Goal: Task Accomplishment & Management: Complete application form

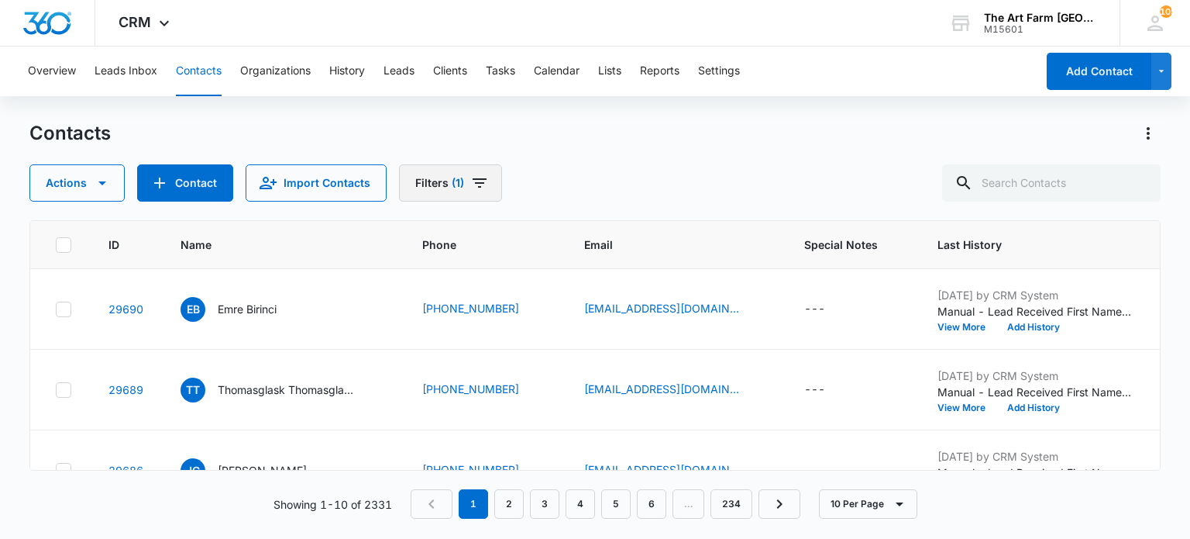
click at [488, 182] on button "Filters (1)" at bounding box center [450, 182] width 103 height 37
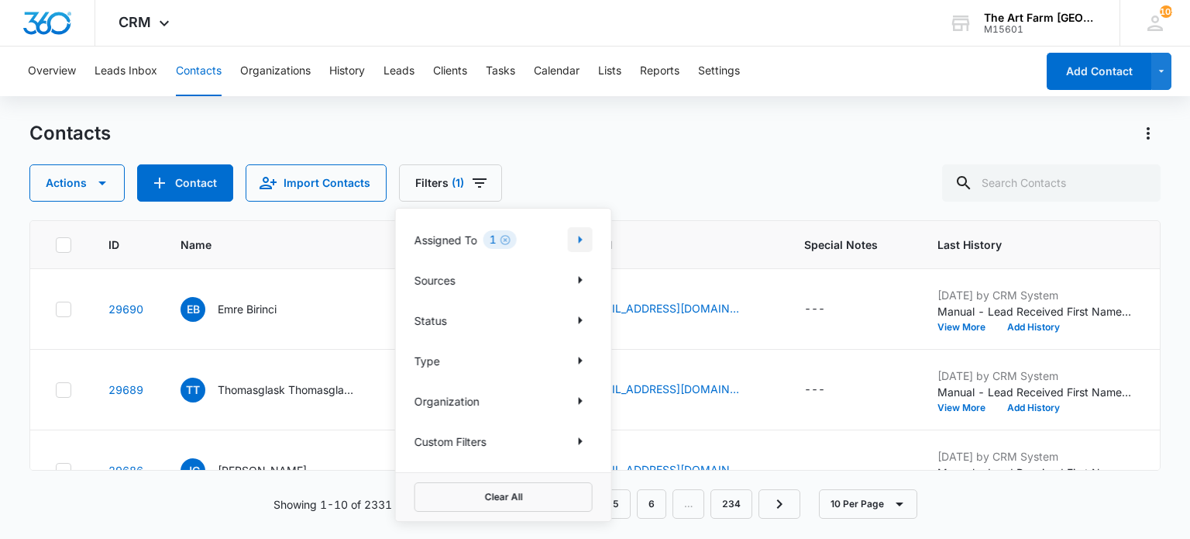
click at [573, 232] on icon "Show Assigned To filters" at bounding box center [580, 239] width 19 height 19
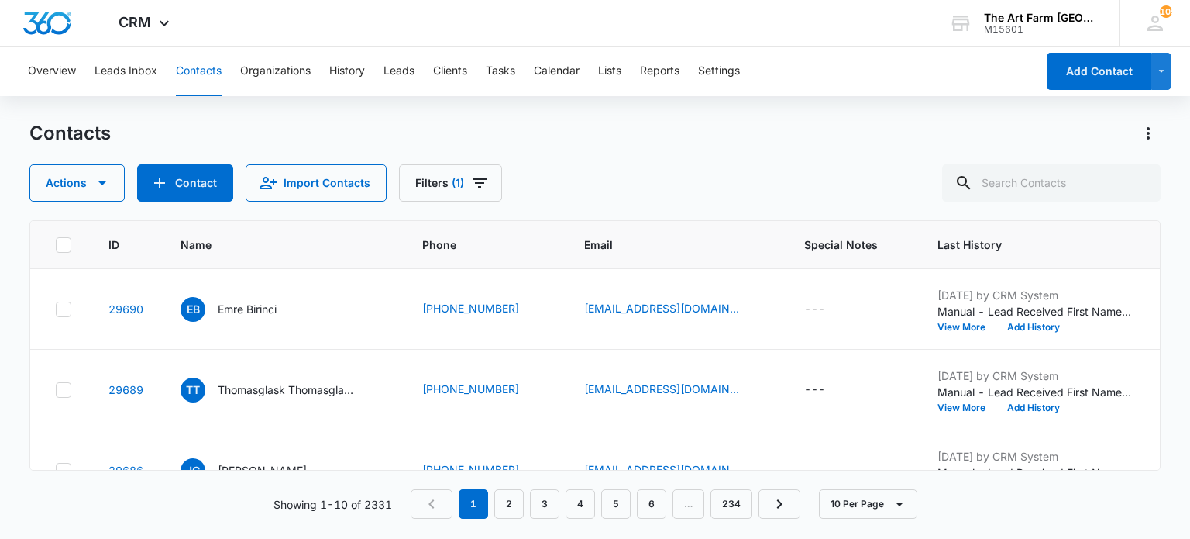
click at [571, 192] on div "Actions Contact Import Contacts Filters (1)" at bounding box center [594, 182] width 1131 height 37
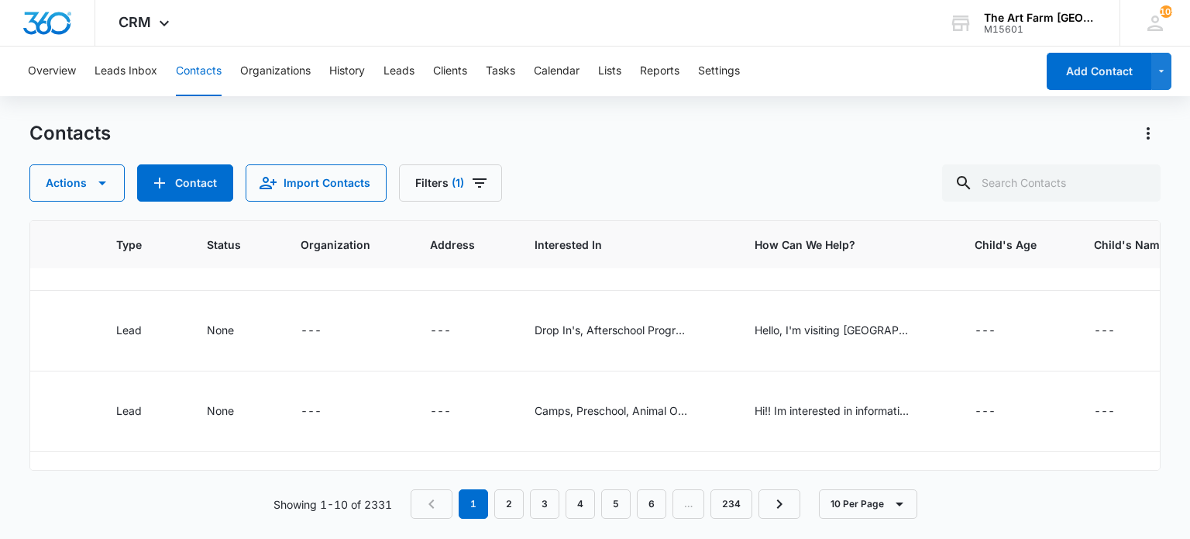
scroll to position [139, 1277]
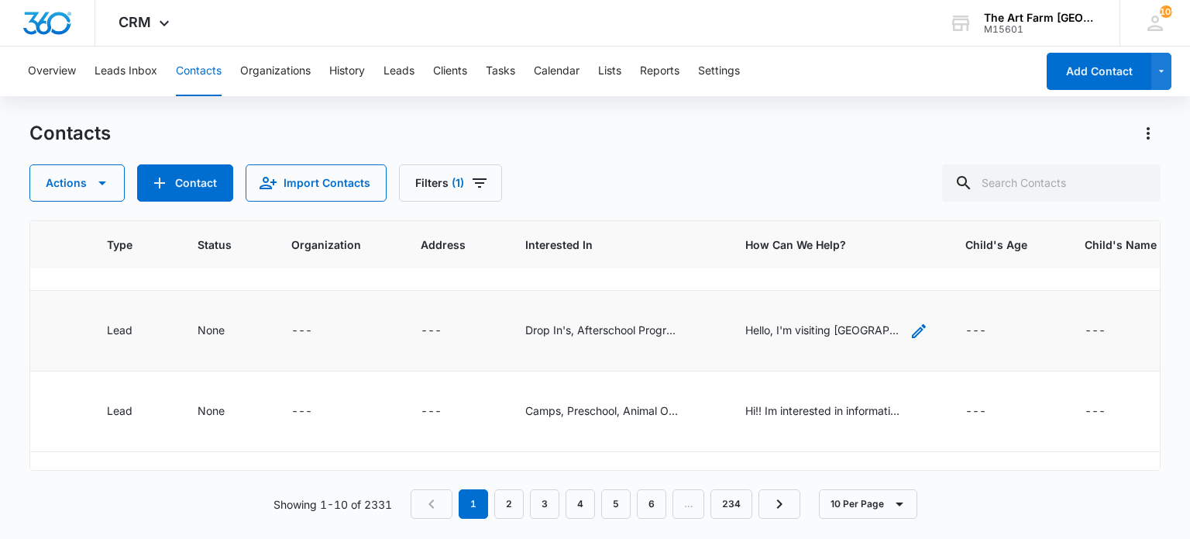
click at [790, 328] on div "Hello, I'm visiting [GEOGRAPHIC_DATA] with my [DEMOGRAPHIC_DATA] son for 2 week…" at bounding box center [823, 330] width 155 height 16
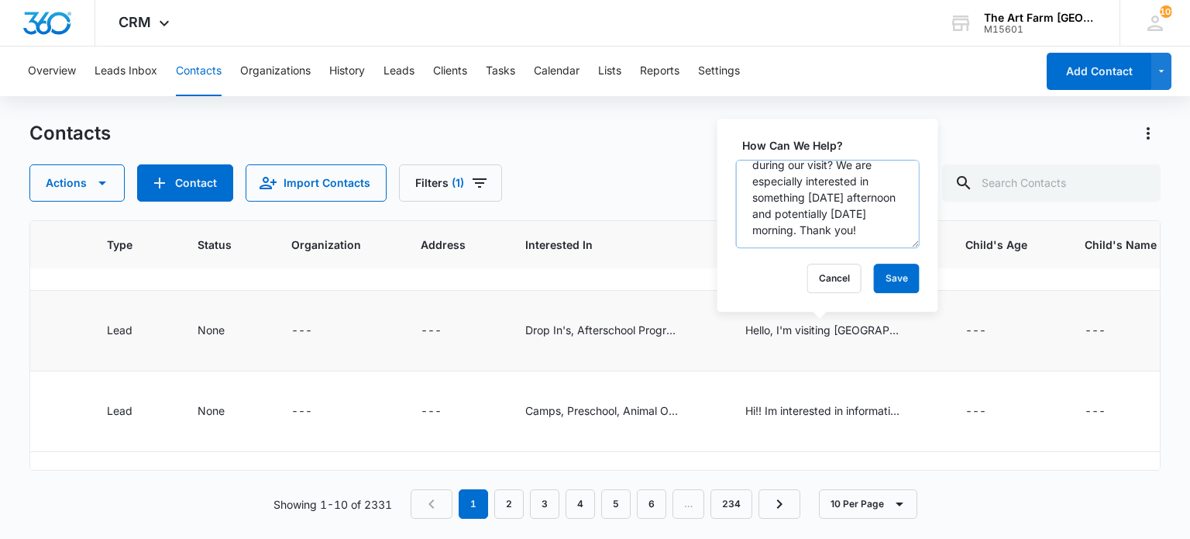
scroll to position [146, 0]
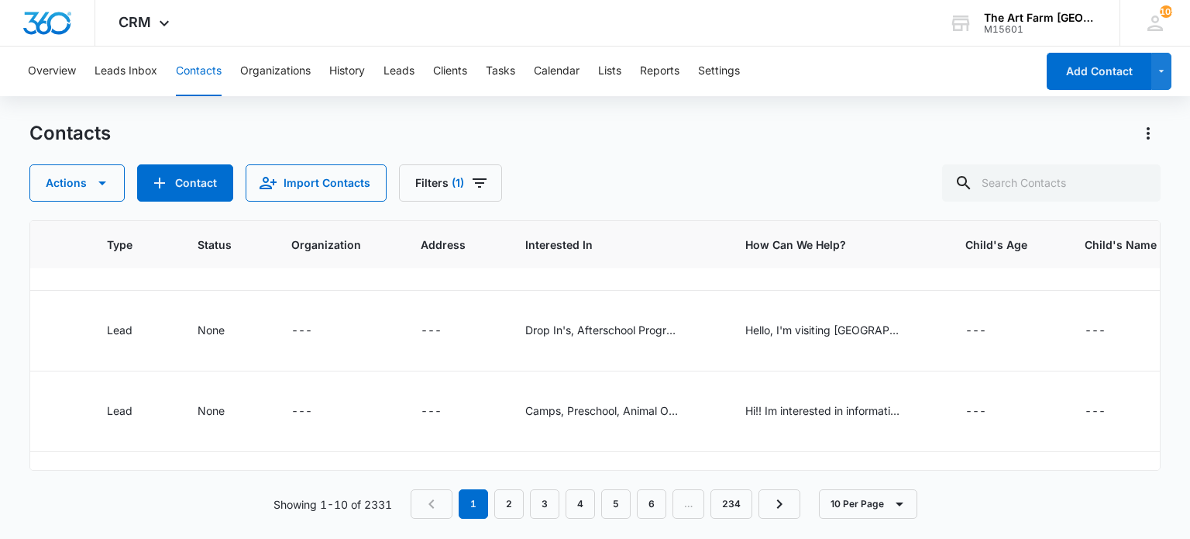
click at [706, 250] on th "Interested In" at bounding box center [617, 245] width 220 height 48
click at [759, 330] on div "How Can We Help? - He has had more cordial, more productive, meetings with US P…" at bounding box center [823, 330] width 155 height 16
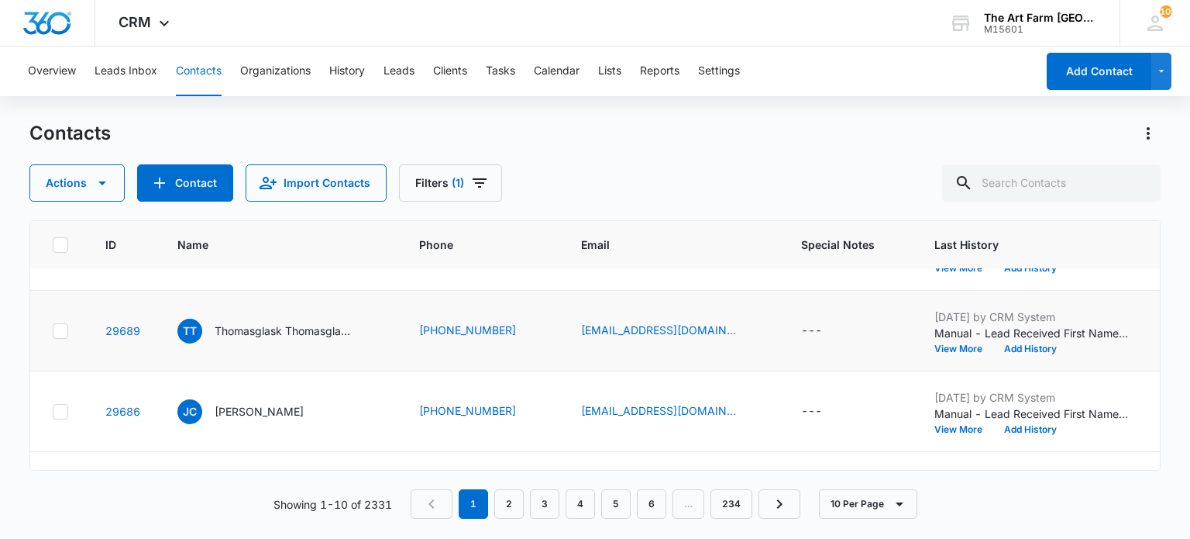
scroll to position [59, 0]
click at [60, 328] on icon at bounding box center [64, 331] width 14 height 14
click at [56, 330] on input "checkbox" at bounding box center [55, 330] width 1 height 1
click at [102, 179] on icon "button" at bounding box center [102, 183] width 19 height 19
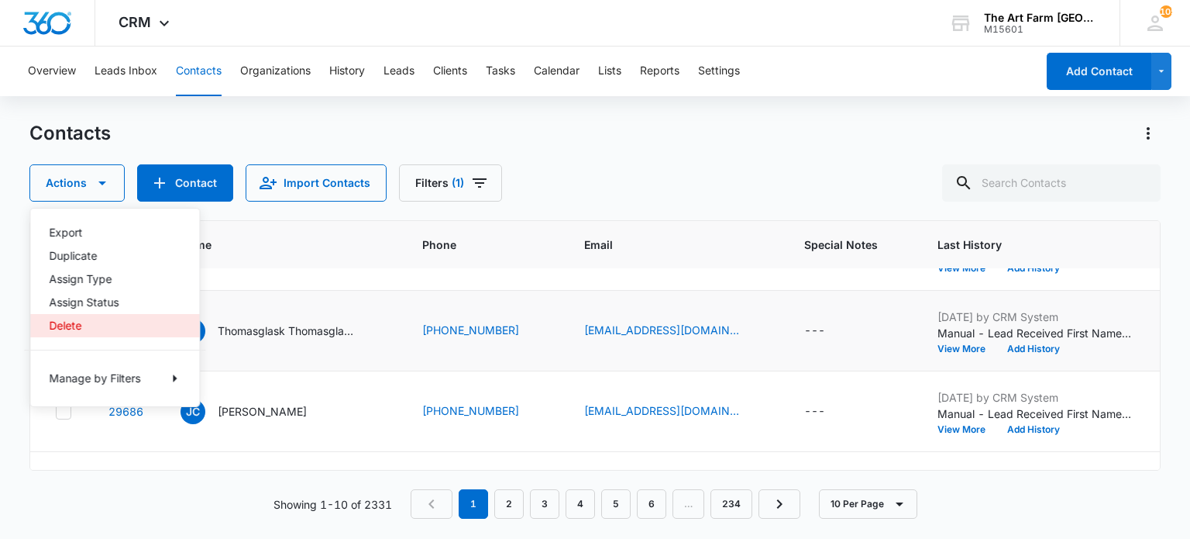
click at [65, 322] on div "Delete" at bounding box center [105, 325] width 113 height 11
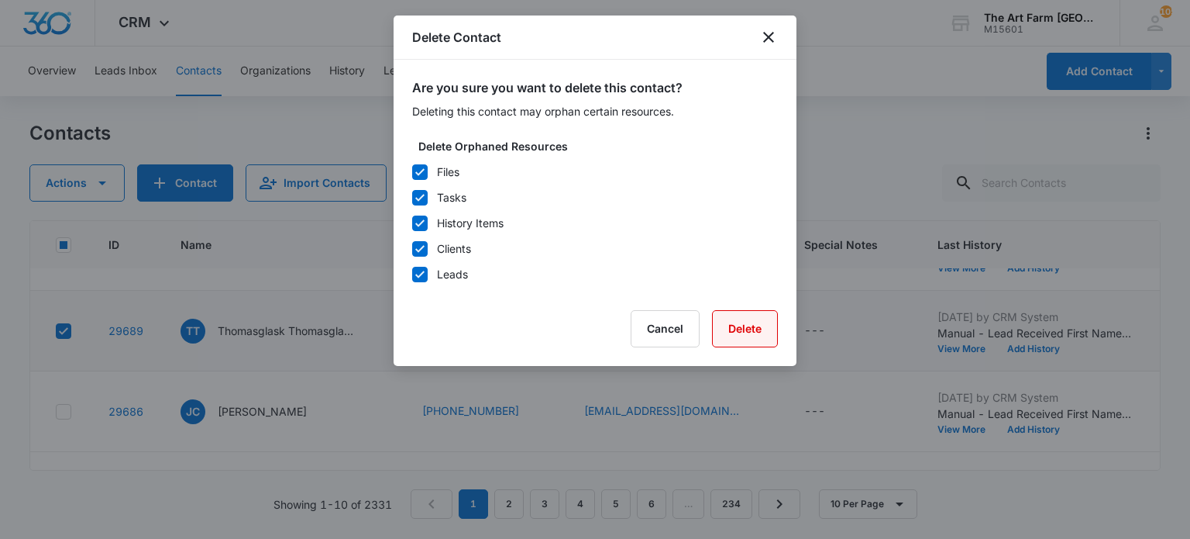
click at [744, 322] on button "Delete" at bounding box center [745, 328] width 66 height 37
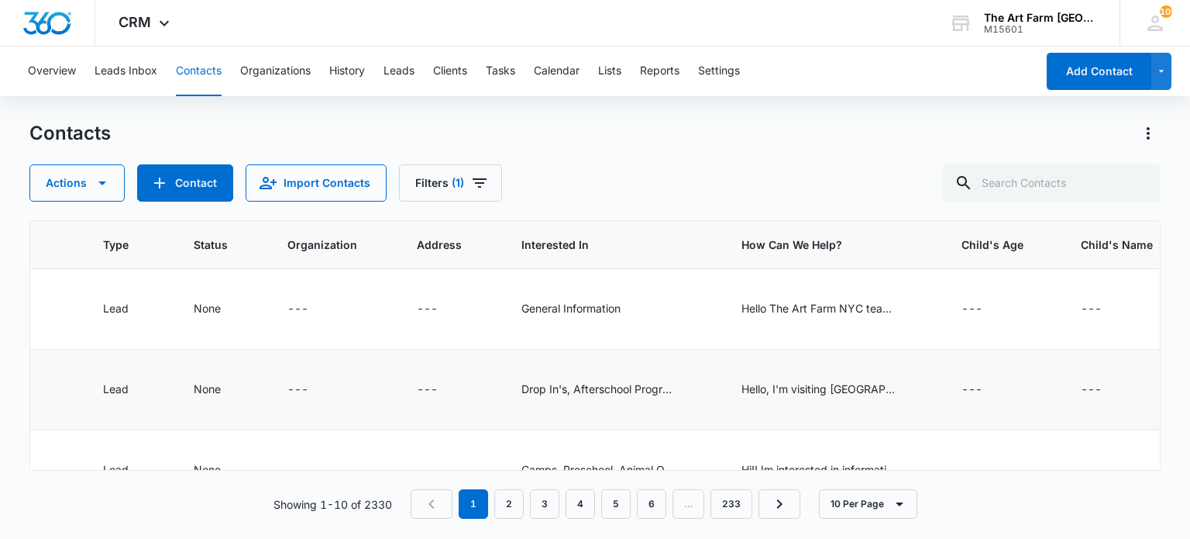
scroll to position [0, 1232]
click at [842, 305] on div "Hello The Art Farm NYC team, My name is Emre, and I currently live in [GEOGRAPH…" at bounding box center [817, 308] width 155 height 16
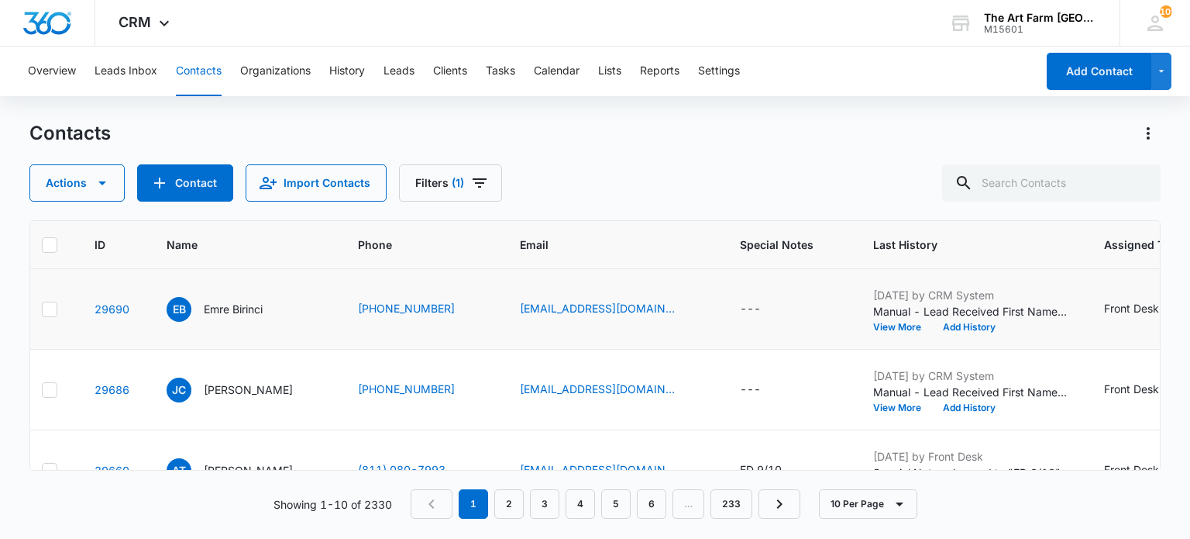
scroll to position [0, 0]
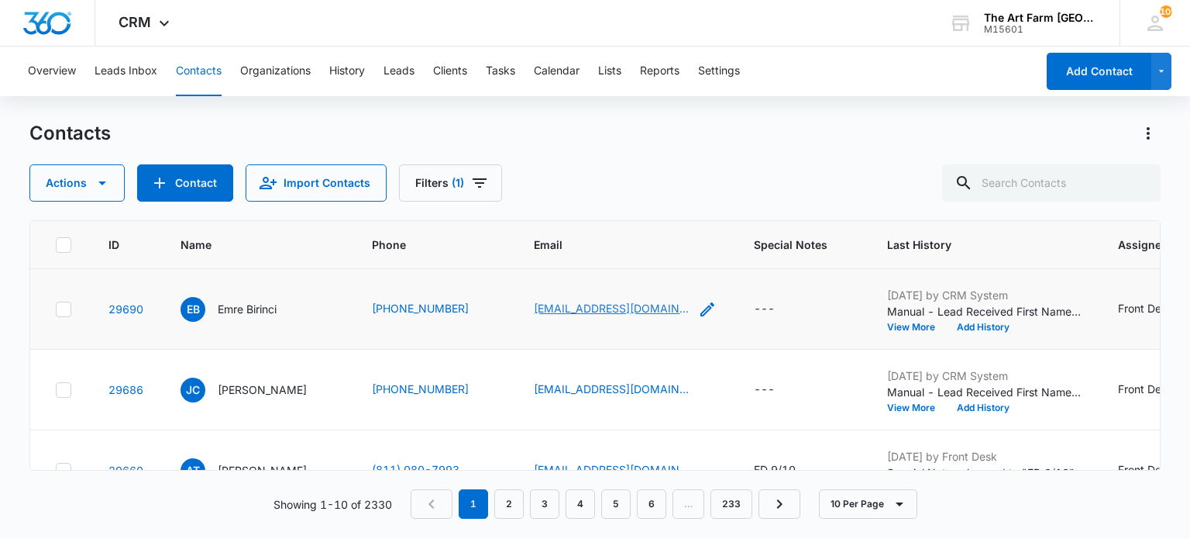
click at [679, 300] on link "[EMAIL_ADDRESS][DOMAIN_NAME]" at bounding box center [611, 308] width 155 height 16
click at [702, 311] on icon "Email - emrebirinci@seznam.cz - Select to Edit Field" at bounding box center [707, 309] width 19 height 19
click at [586, 205] on input "[EMAIL_ADDRESS][DOMAIN_NAME]" at bounding box center [639, 209] width 195 height 37
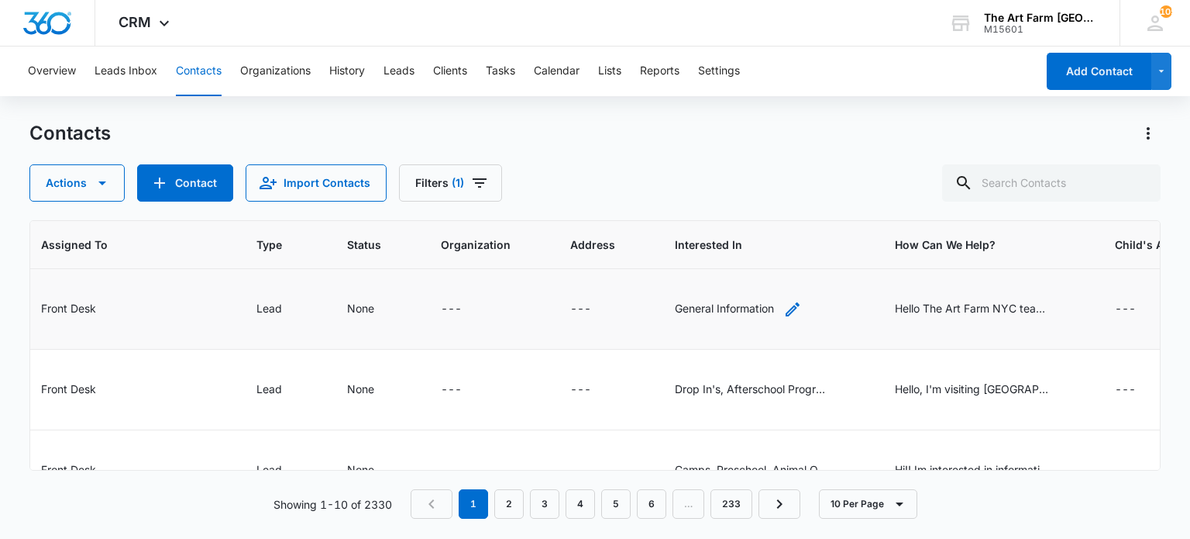
scroll to position [0, 1093]
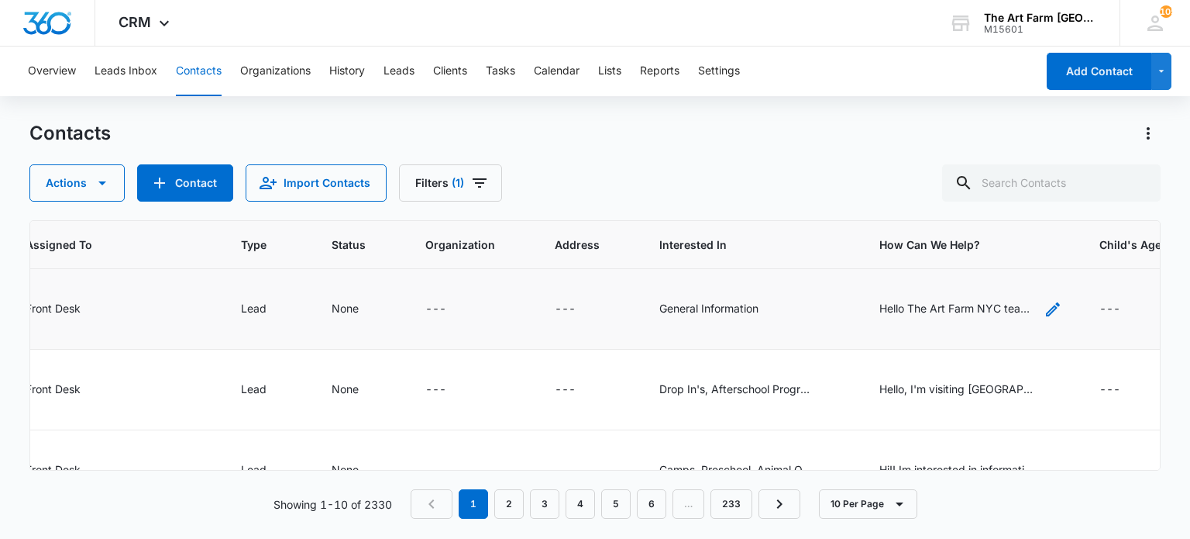
click at [997, 309] on div "Hello The Art Farm NYC team, My name is Emre, and I currently live in [GEOGRAPH…" at bounding box center [957, 308] width 155 height 16
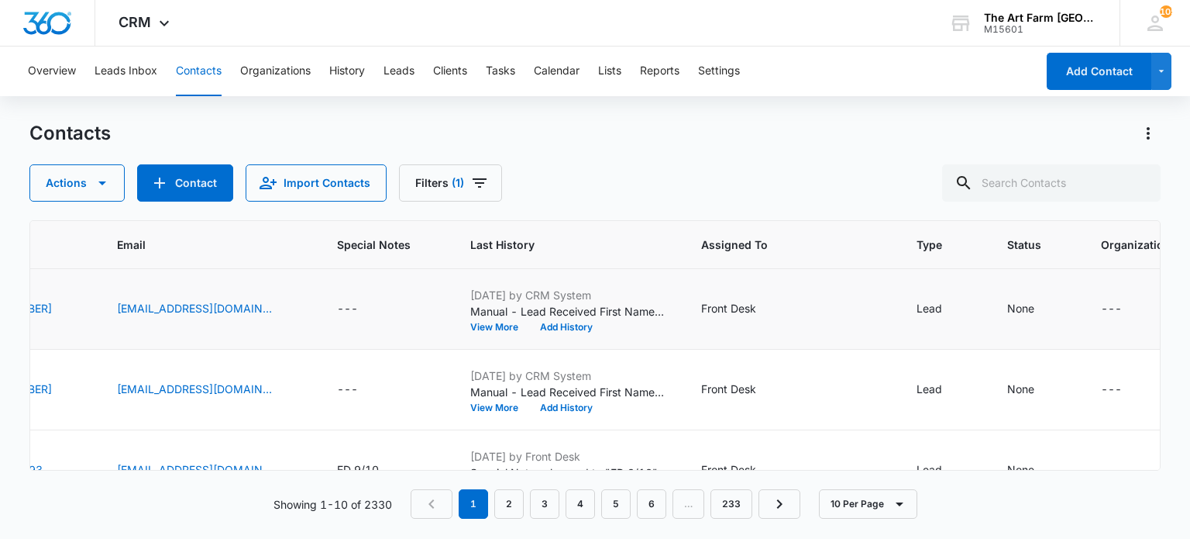
scroll to position [0, 405]
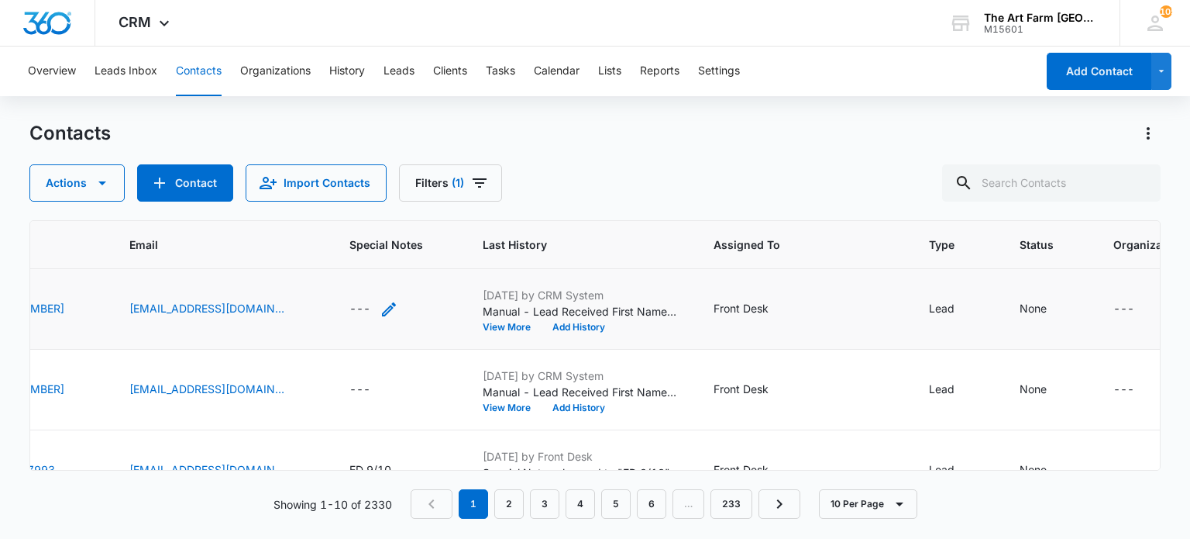
click at [394, 307] on div "---" at bounding box center [374, 309] width 49 height 19
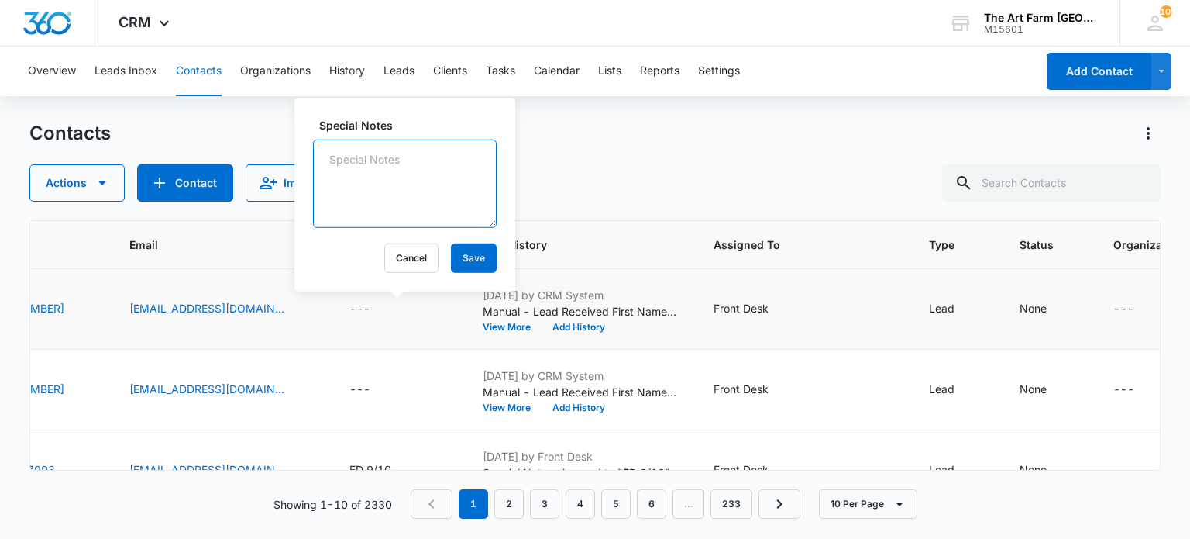
click at [363, 191] on textarea "Special Notes" at bounding box center [405, 183] width 184 height 88
type textarea "ED 9/12"
click at [469, 255] on button "Save" at bounding box center [474, 257] width 46 height 29
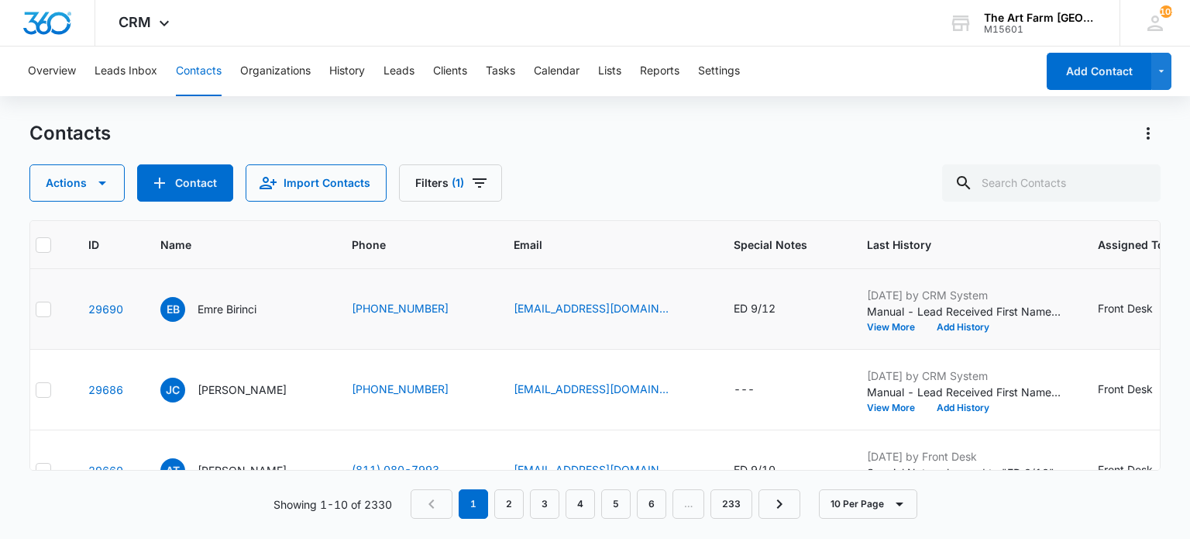
scroll to position [0, 0]
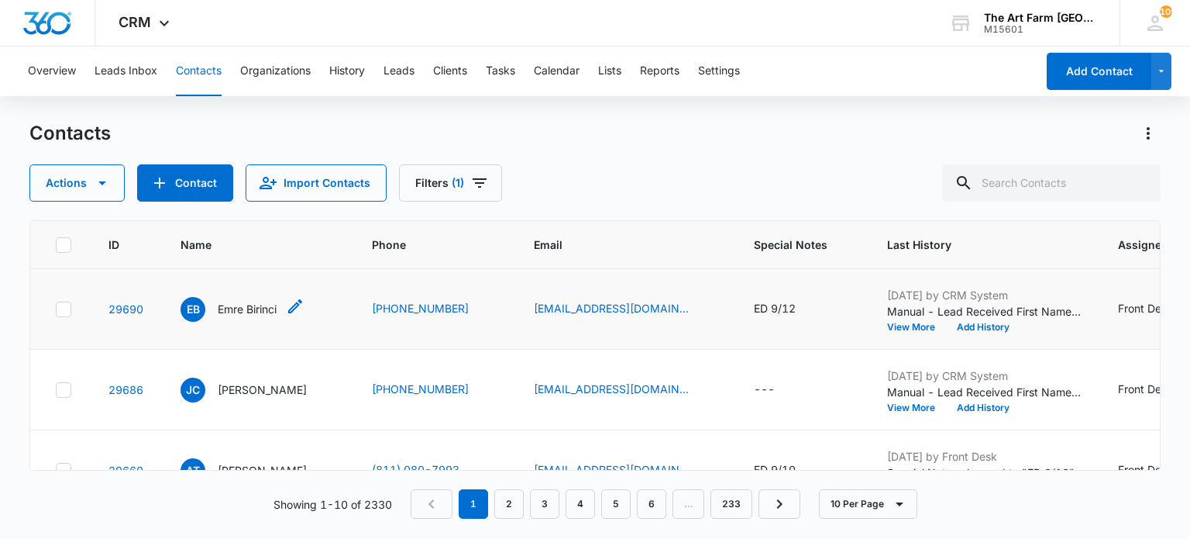
click at [256, 301] on p "Emre Birinci" at bounding box center [247, 309] width 59 height 16
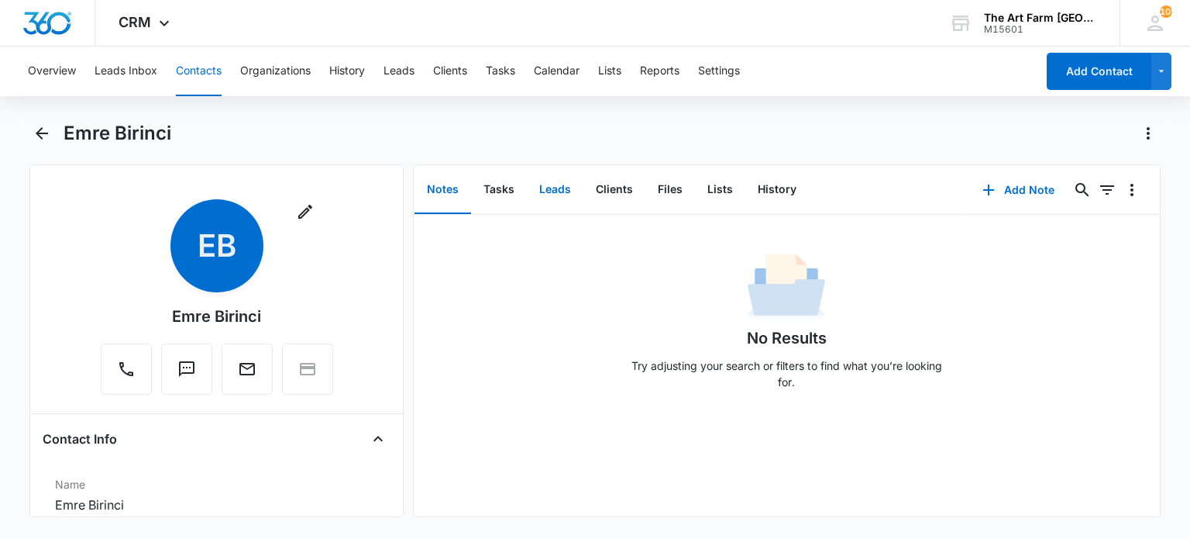
click at [540, 191] on button "Leads" at bounding box center [555, 190] width 57 height 48
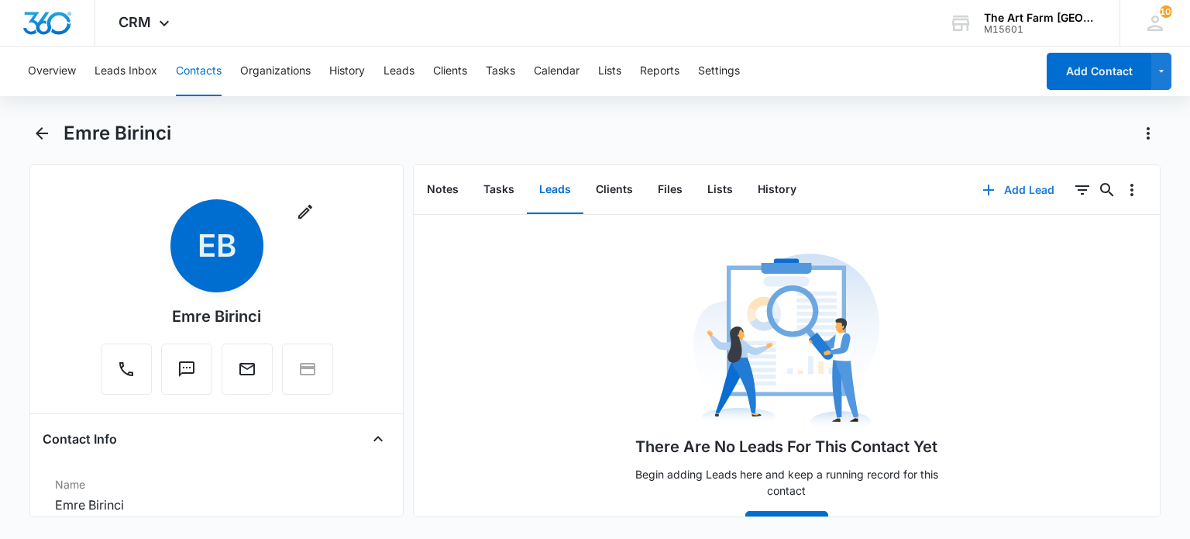
click at [1007, 191] on button "Add Lead" at bounding box center [1018, 189] width 103 height 37
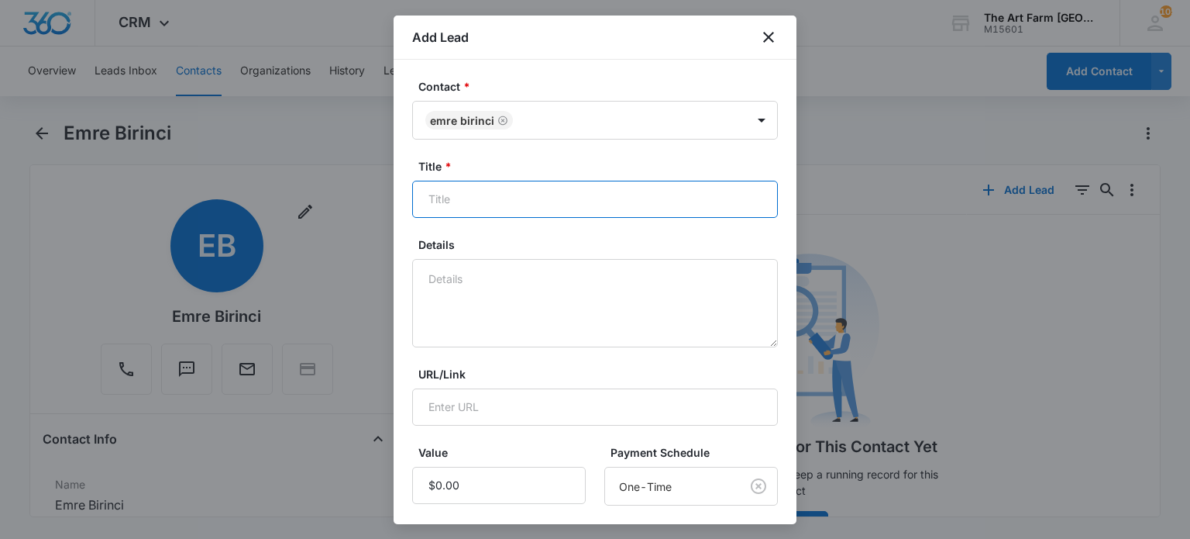
click at [473, 205] on input "Title *" at bounding box center [595, 199] width 366 height 37
type input "Summer Camp"
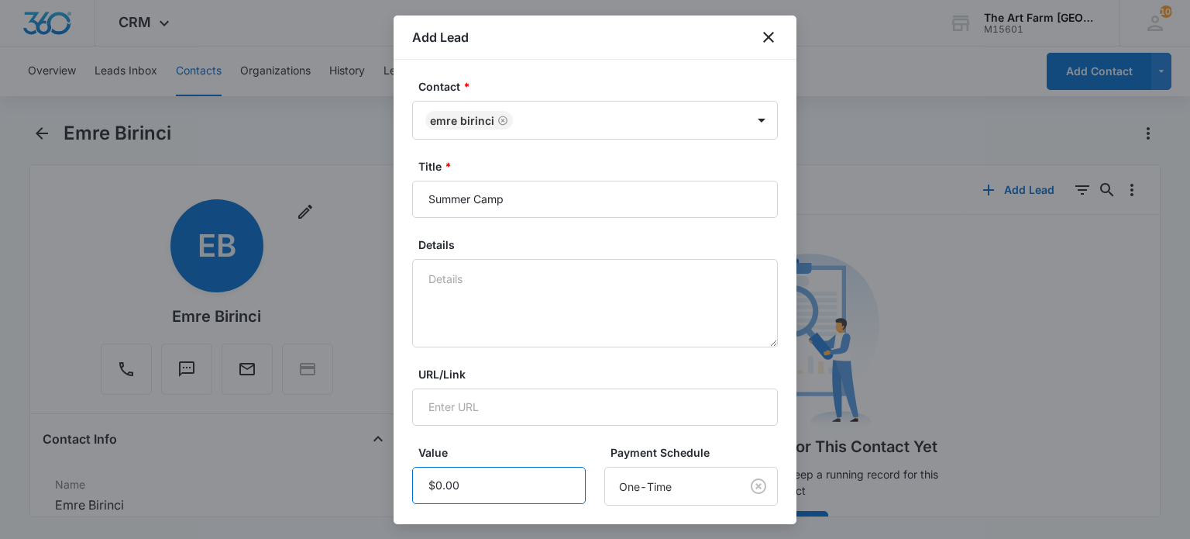
click at [467, 484] on input "Value" at bounding box center [499, 485] width 174 height 37
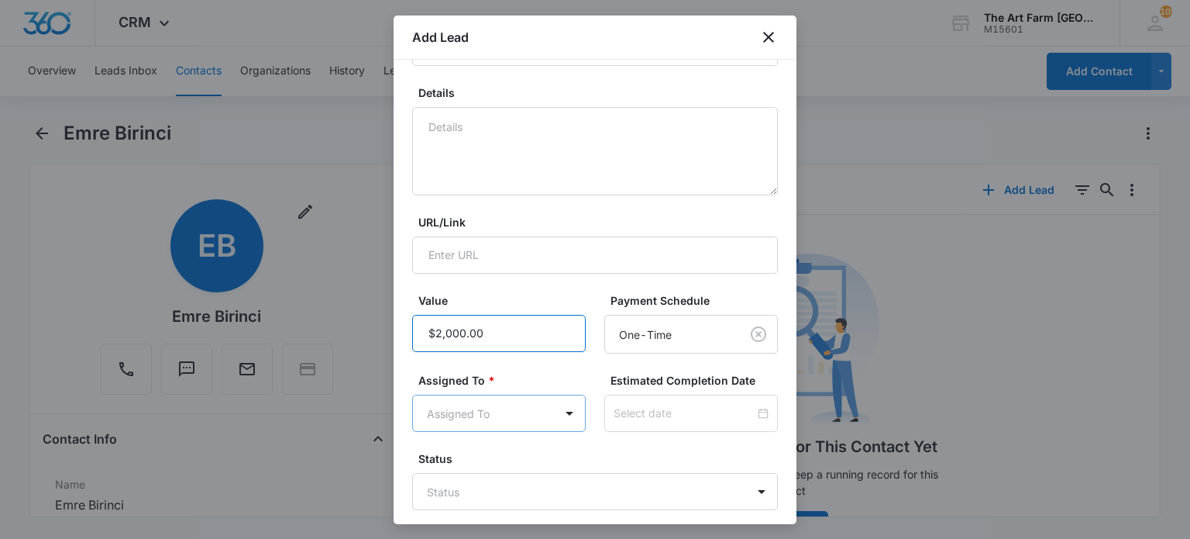
type input "$2,000.00"
click at [471, 415] on body "CRM Apps Reputation Websites Forms CRM Email Social Content Ads Intelligence Fi…" at bounding box center [595, 269] width 1190 height 539
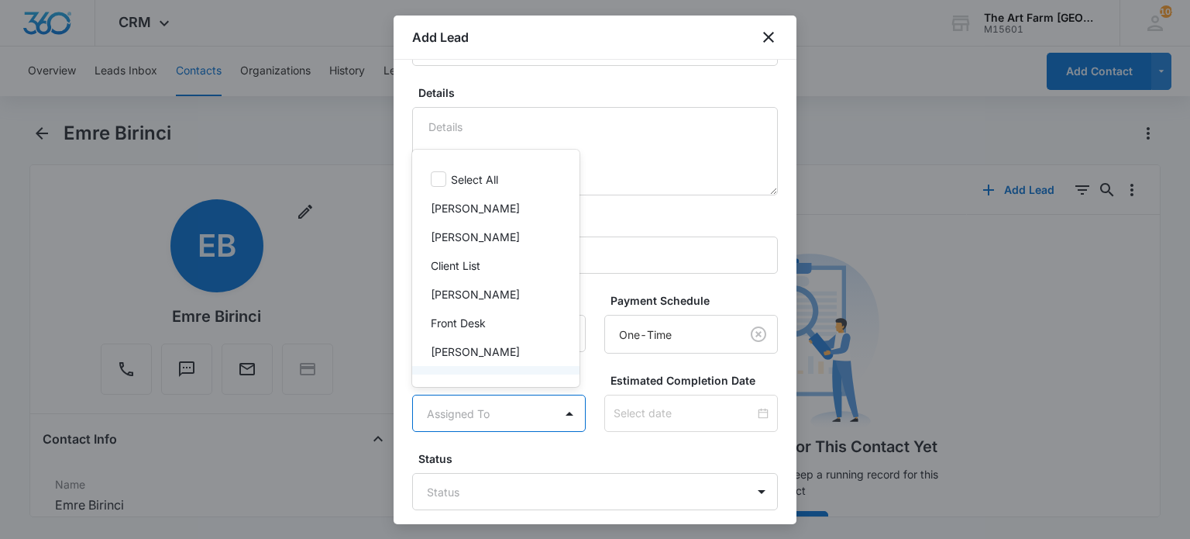
scroll to position [29, 0]
click at [472, 296] on p "Front Desk" at bounding box center [458, 293] width 55 height 16
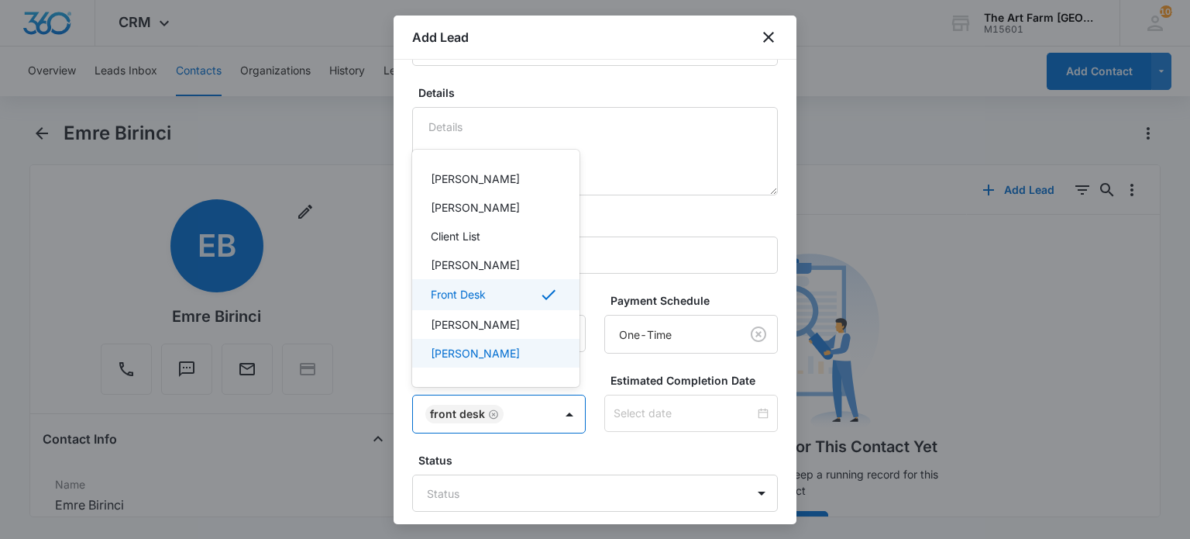
click at [631, 450] on div at bounding box center [595, 269] width 1190 height 539
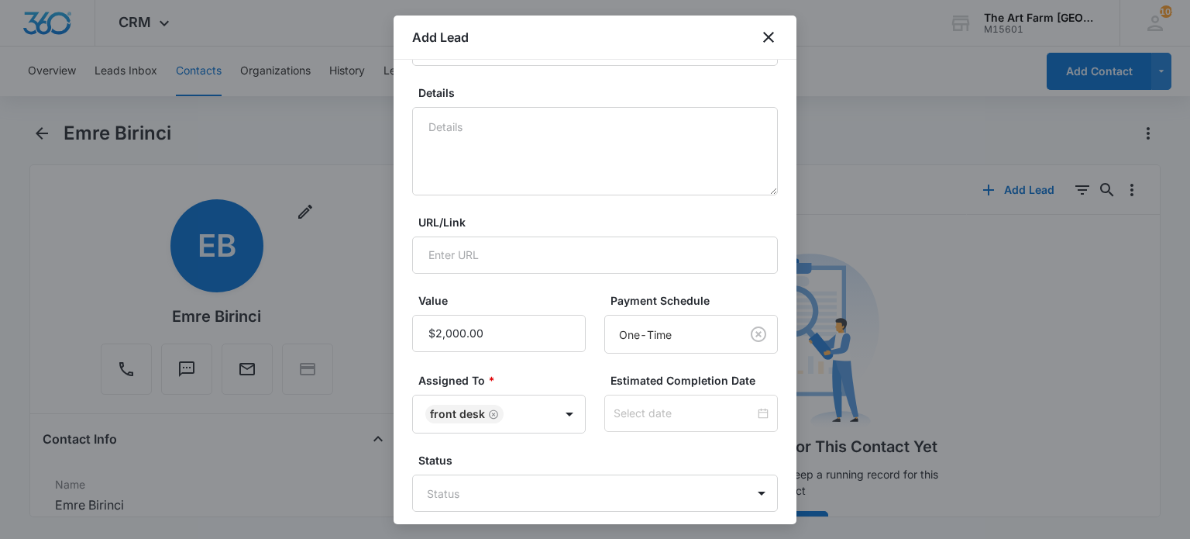
scroll to position [228, 0]
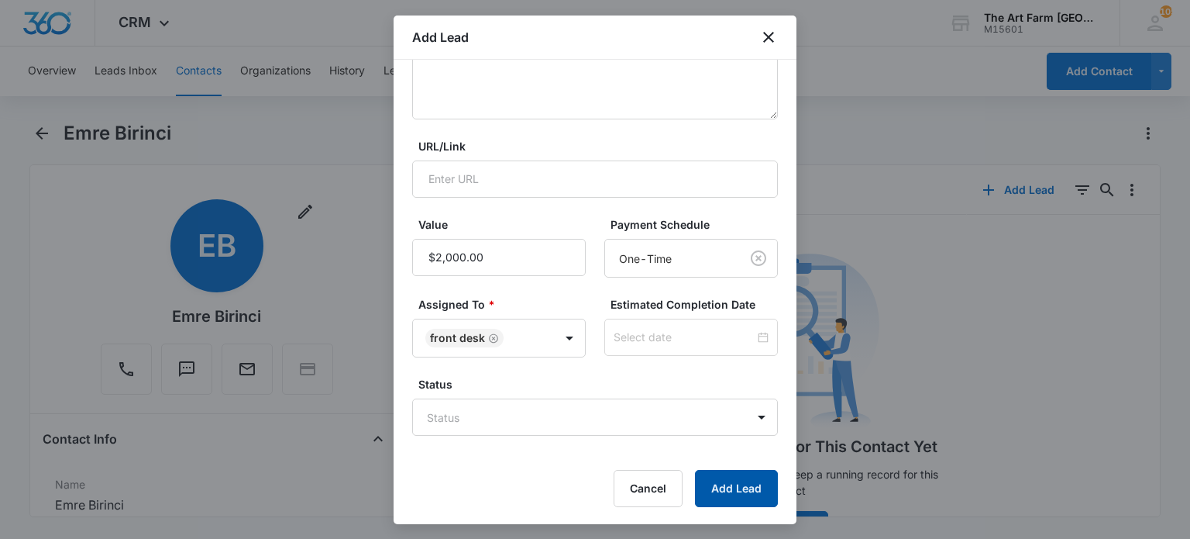
click at [715, 479] on button "Add Lead" at bounding box center [736, 488] width 83 height 37
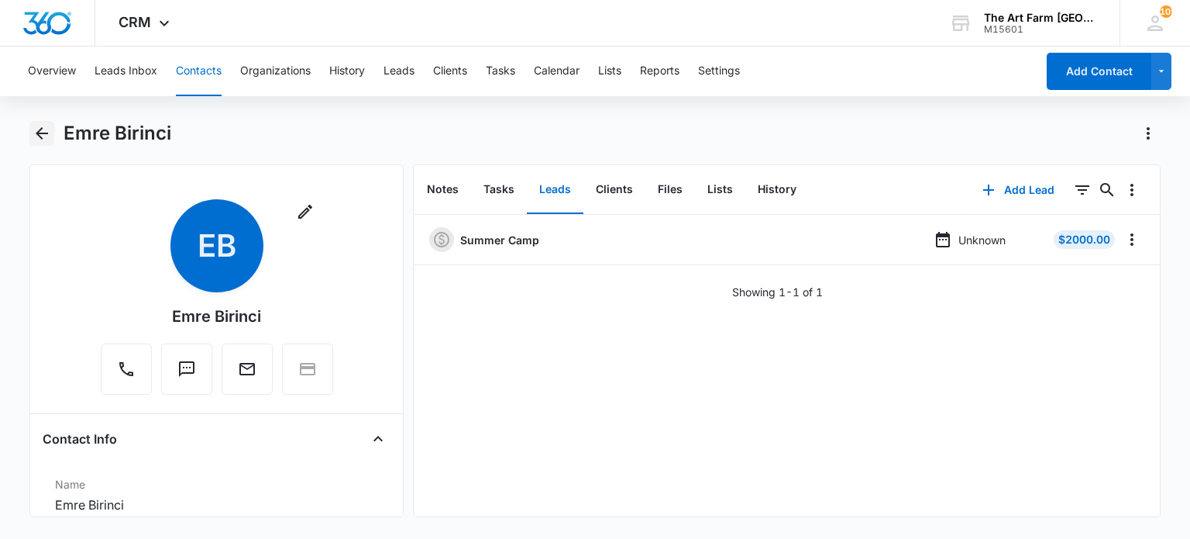
click at [40, 139] on icon "Back" at bounding box center [42, 133] width 19 height 19
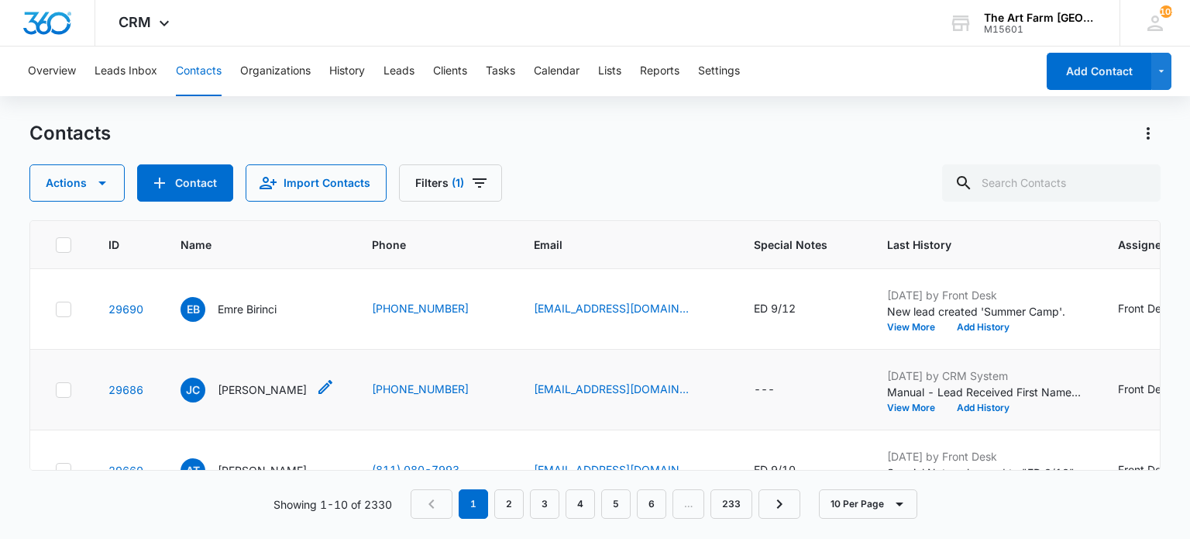
click at [279, 387] on p "[PERSON_NAME]" at bounding box center [262, 389] width 89 height 16
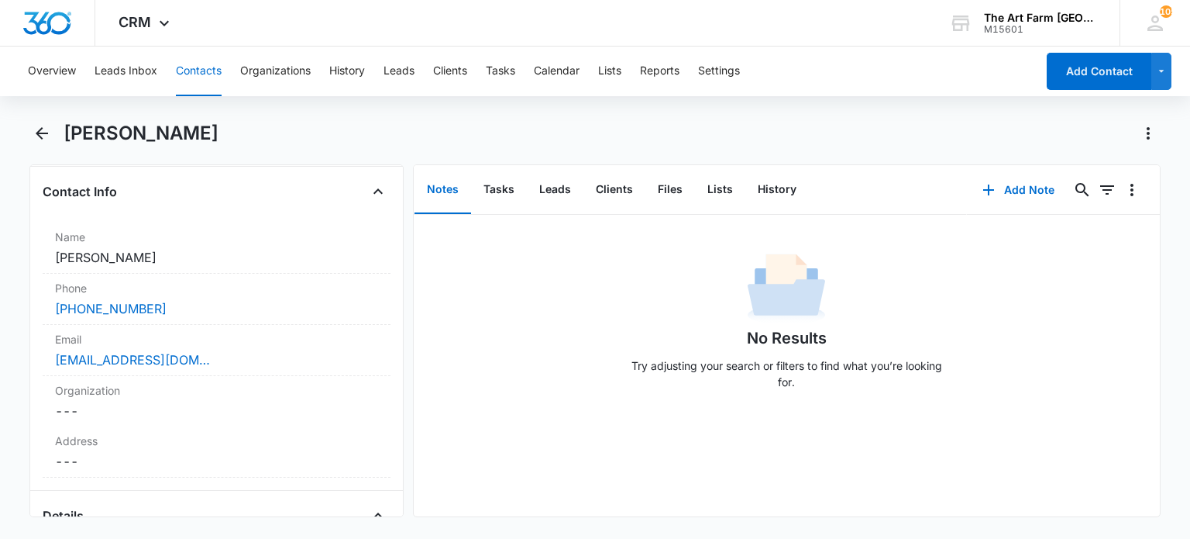
scroll to position [245, 0]
click at [249, 362] on div "[EMAIL_ADDRESS][DOMAIN_NAME]" at bounding box center [216, 362] width 322 height 19
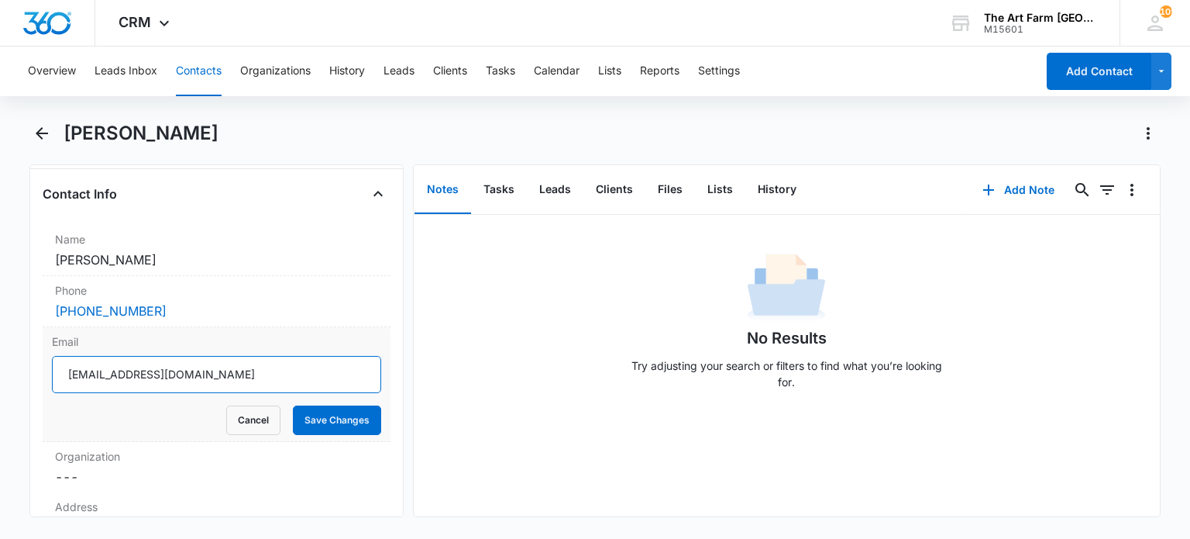
click at [149, 372] on input "[EMAIL_ADDRESS][DOMAIN_NAME]" at bounding box center [216, 374] width 329 height 37
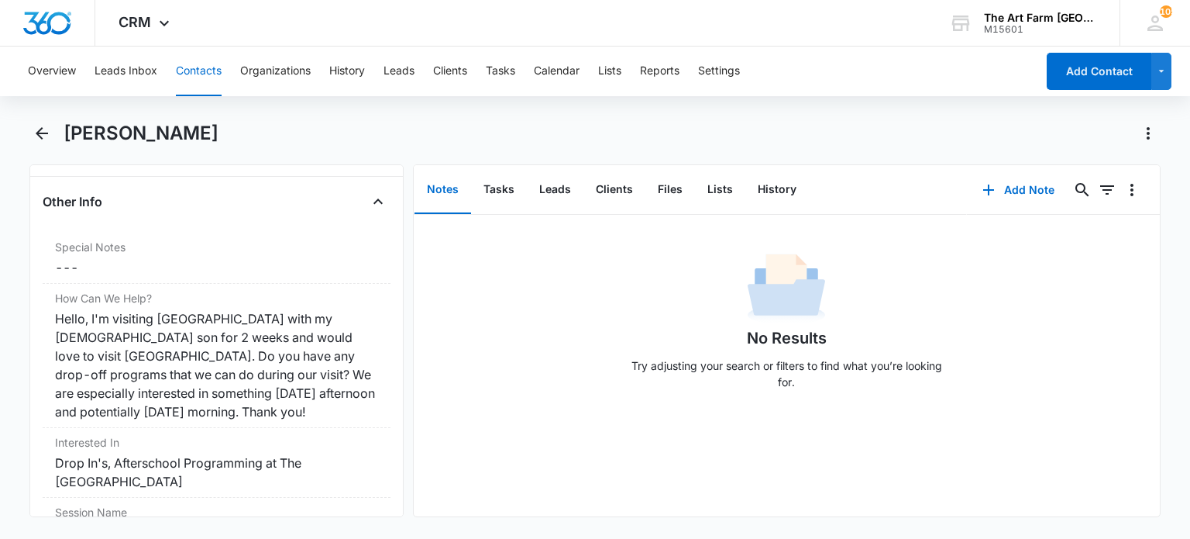
scroll to position [1358, 0]
